Goal: Information Seeking & Learning: Learn about a topic

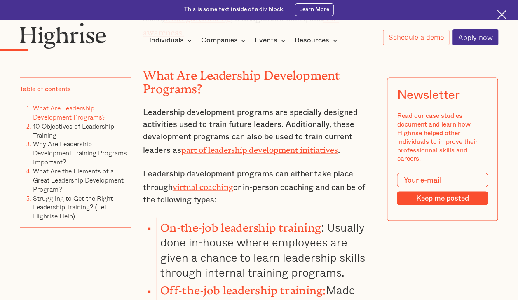
scroll to position [726, 0]
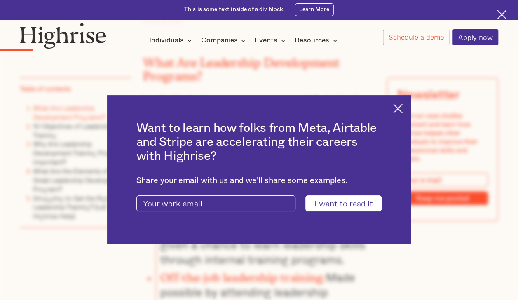
click at [399, 110] on img at bounding box center [397, 108] width 9 height 9
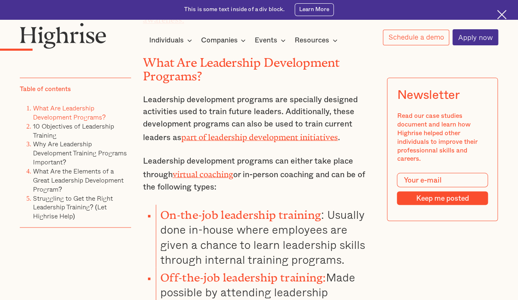
click at [280, 103] on p "Leadership development programs are specially designed activities used to train…" at bounding box center [259, 118] width 232 height 50
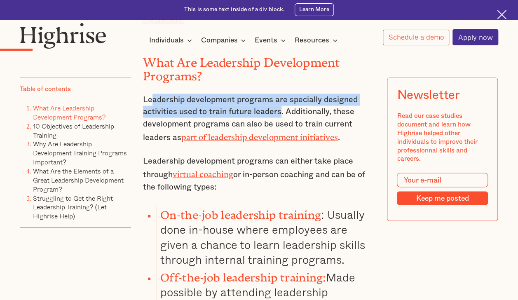
drag, startPoint x: 280, startPoint y: 103, endPoint x: 152, endPoint y: 94, distance: 128.8
click at [152, 94] on p "Leadership development programs are specially designed activities used to train…" at bounding box center [259, 118] width 232 height 50
drag, startPoint x: 279, startPoint y: 105, endPoint x: 134, endPoint y: 93, distance: 145.0
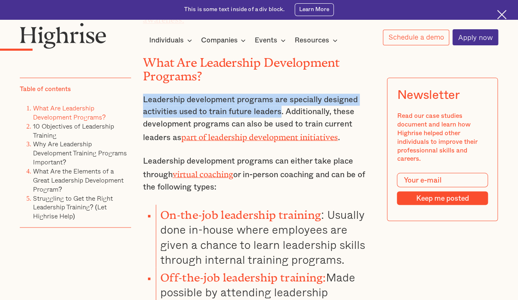
copy p "Leadership development programs are specially designed activities used to train…"
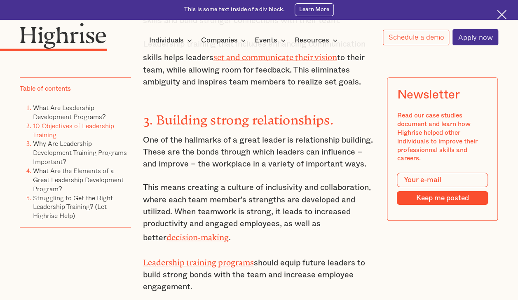
scroll to position [1775, 0]
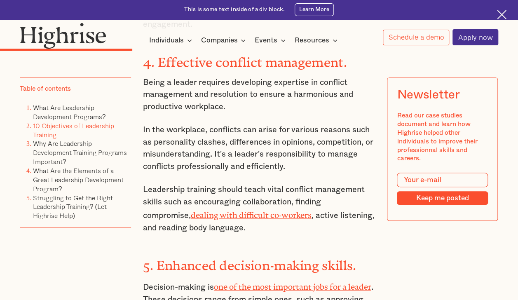
click at [143, 280] on p "Decision-making is one of the most important jobs for a leader . These decision…" at bounding box center [259, 299] width 232 height 38
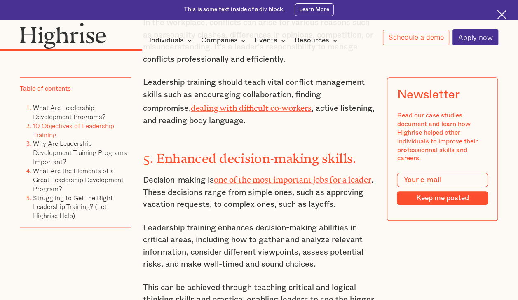
scroll to position [1920, 0]
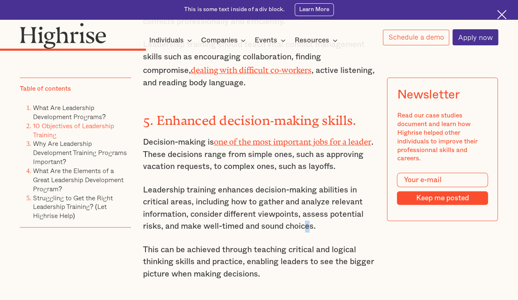
drag, startPoint x: 309, startPoint y: 185, endPoint x: 307, endPoint y: 178, distance: 7.7
click at [307, 184] on p "Leadership training enhances decision-making abilities in critical areas, inclu…" at bounding box center [259, 208] width 232 height 49
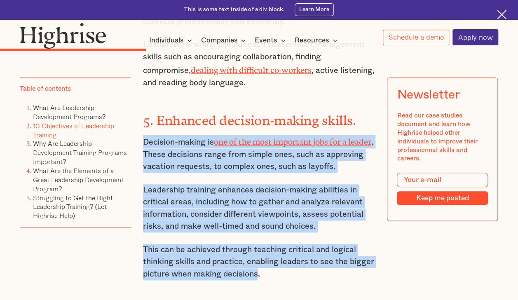
drag, startPoint x: 257, startPoint y: 229, endPoint x: 139, endPoint y: 100, distance: 174.3
copy div "Decision-making is one of the most important jobs for a leader . These decision…"
